Goal: Information Seeking & Learning: Learn about a topic

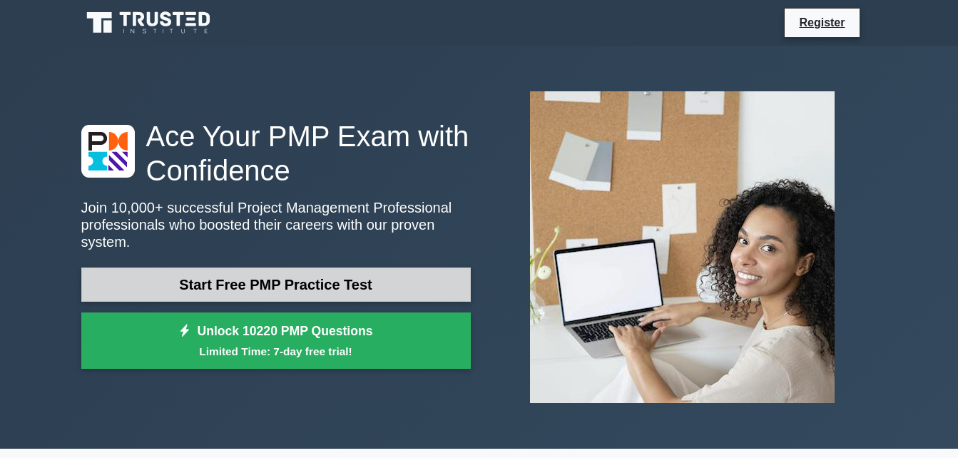
click at [360, 270] on link "Start Free PMP Practice Test" at bounding box center [276, 285] width 390 height 34
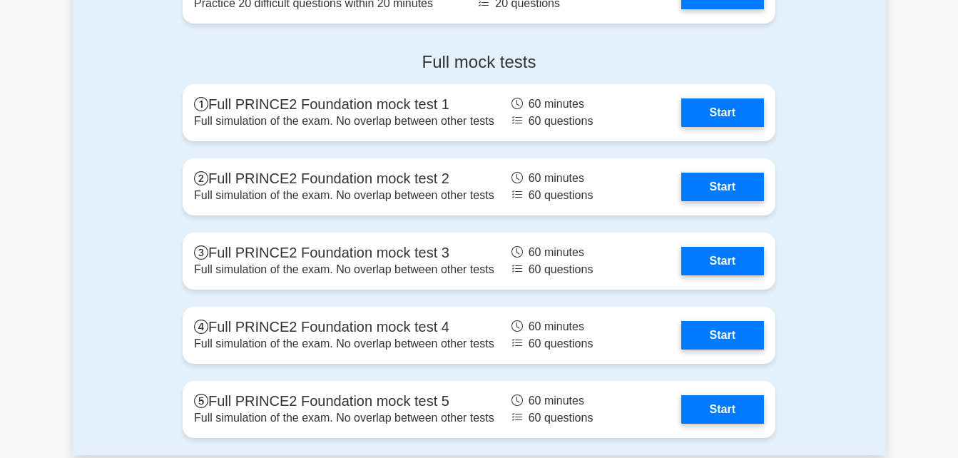
scroll to position [2055, 0]
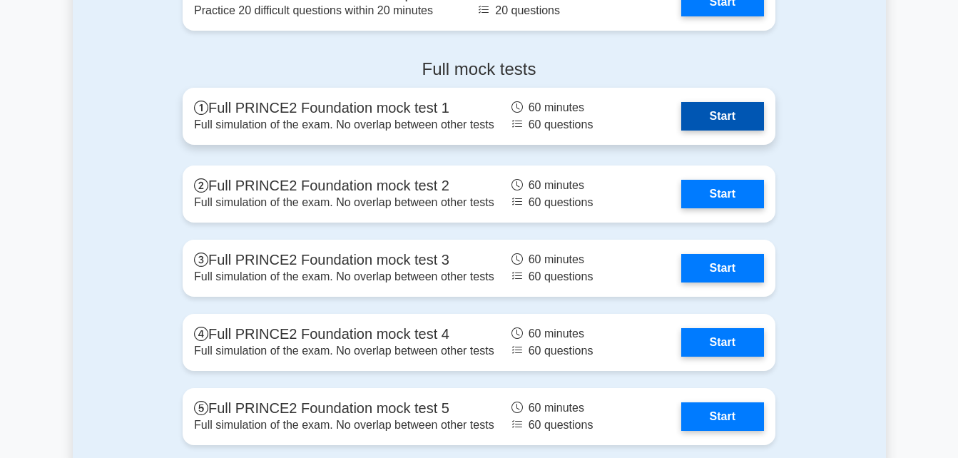
click at [751, 118] on link "Start" at bounding box center [723, 116] width 83 height 29
